Goal: Information Seeking & Learning: Check status

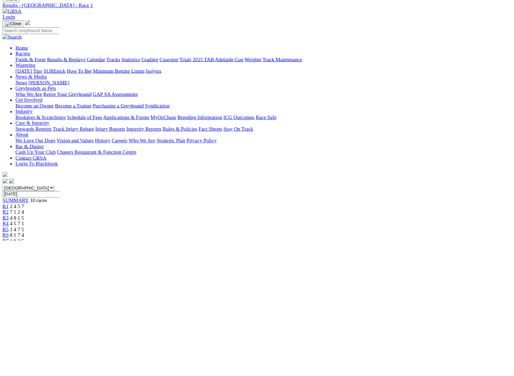
scroll to position [41, 0]
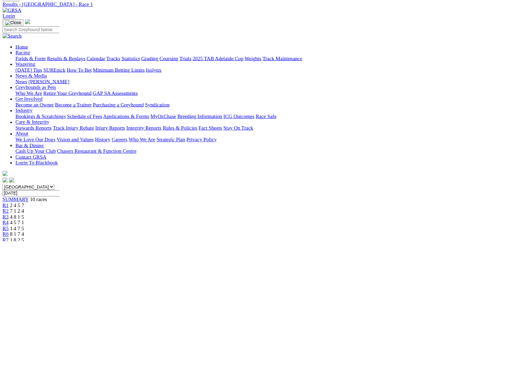
click at [14, 319] on link "R2" at bounding box center [9, 329] width 10 height 9
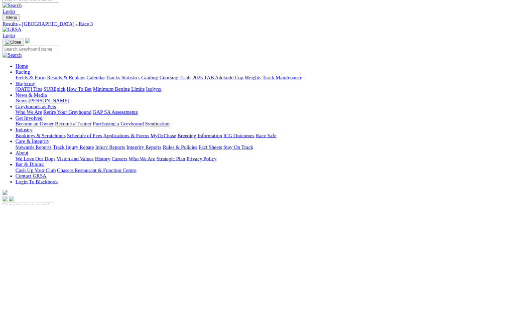
scroll to position [20, 0]
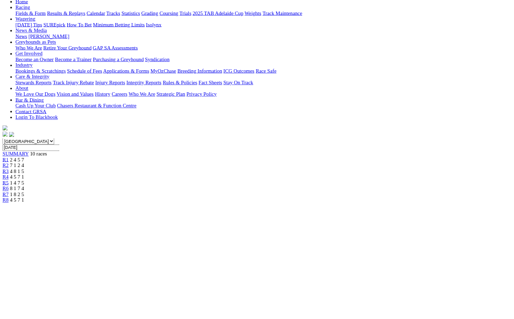
scroll to position [100, 0]
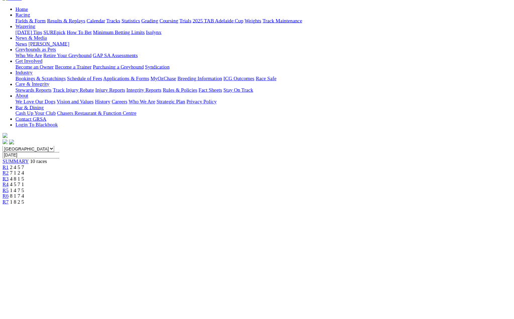
click at [14, 302] on link "R6" at bounding box center [9, 306] width 10 height 9
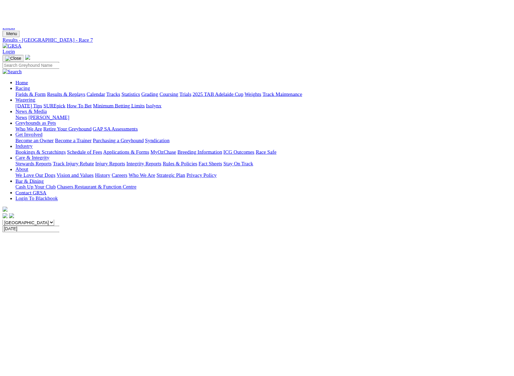
scroll to position [12, 0]
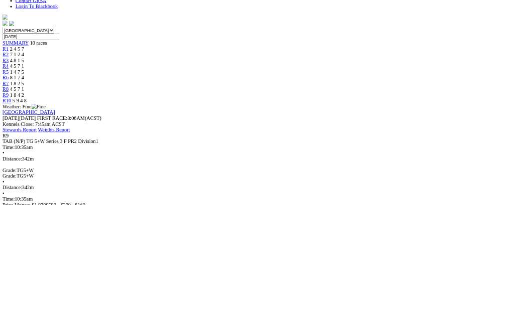
scroll to position [285, 0]
